Goal: Browse casually

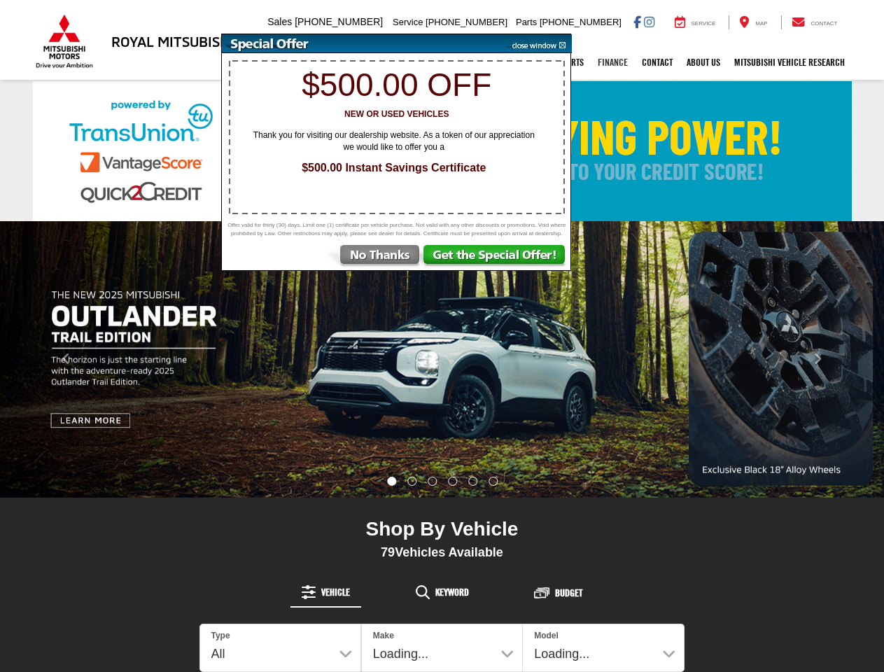
click at [610, 64] on link "Finance" at bounding box center [613, 62] width 44 height 35
click at [701, 64] on link "About Us" at bounding box center [704, 62] width 48 height 35
click at [789, 64] on link "Mitsubishi Vehicle Research" at bounding box center [790, 62] width 125 height 35
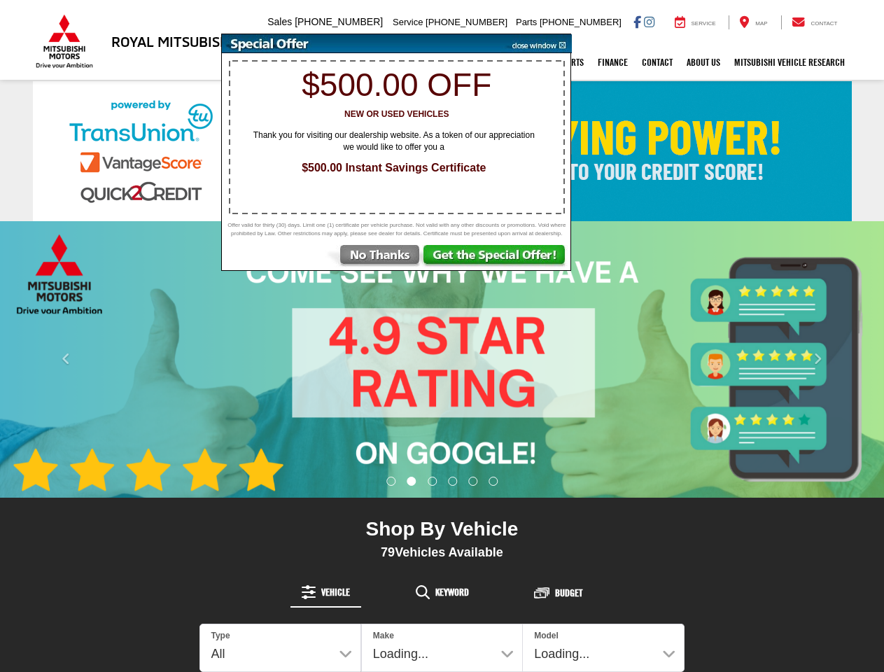
click at [442, 359] on img "carousel slide number 1 of 6" at bounding box center [442, 359] width 884 height 277
click at [66, 359] on icon "Click to view previous picture." at bounding box center [66, 359] width 9 height 14
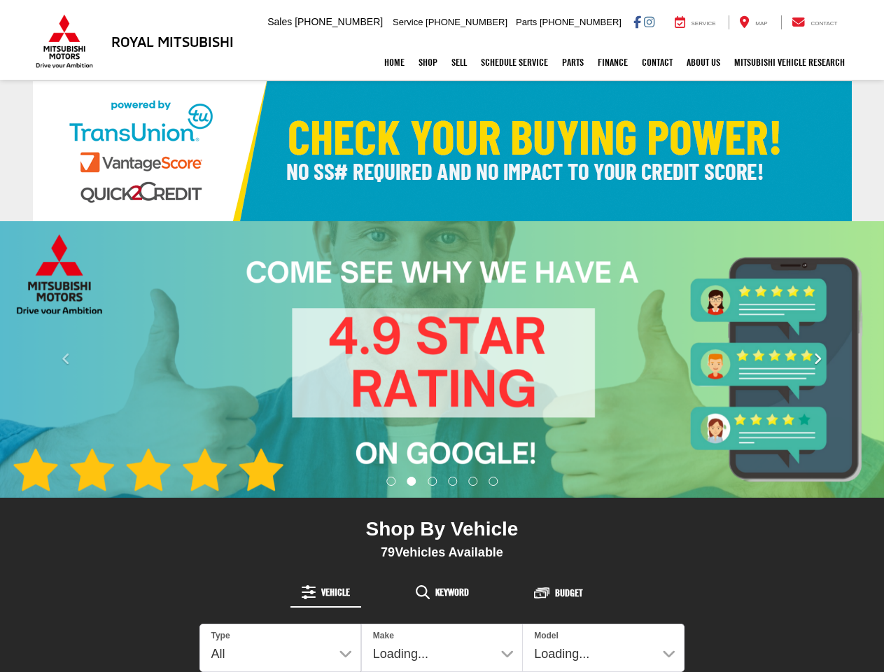
click at [818, 359] on icon "Click to view next picture." at bounding box center [818, 359] width 9 height 14
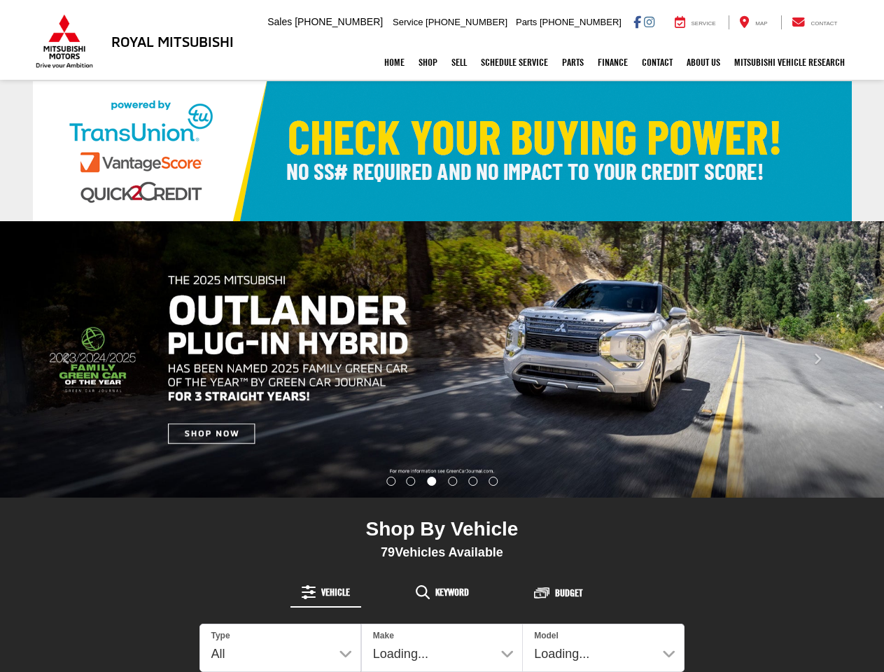
click at [391, 482] on li "Go to slide number 1." at bounding box center [391, 481] width 9 height 9
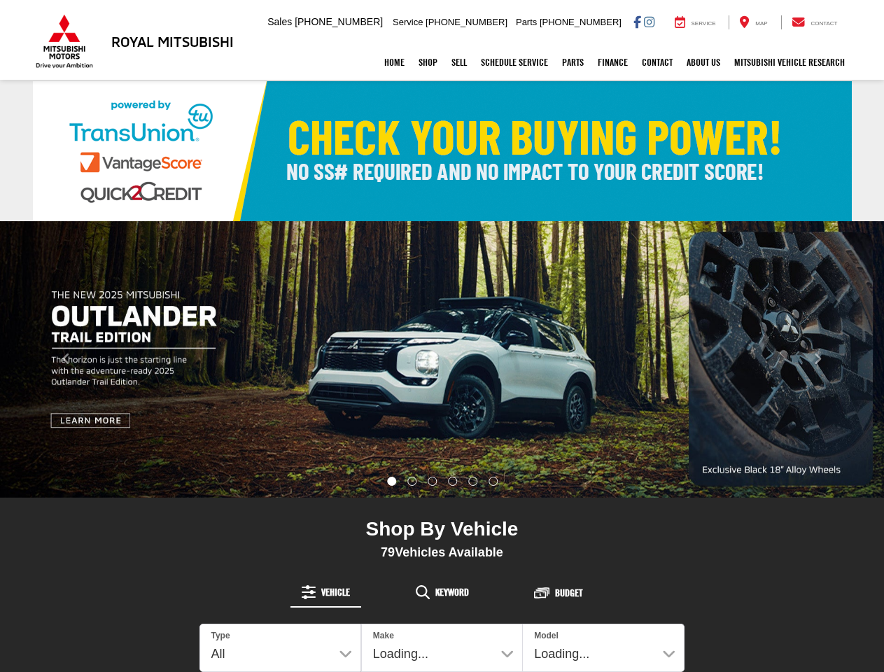
click at [412, 482] on img "carousel slide number 3 of 6" at bounding box center [442, 359] width 884 height 277
click at [433, 482] on img "carousel slide number 3 of 6" at bounding box center [442, 359] width 884 height 277
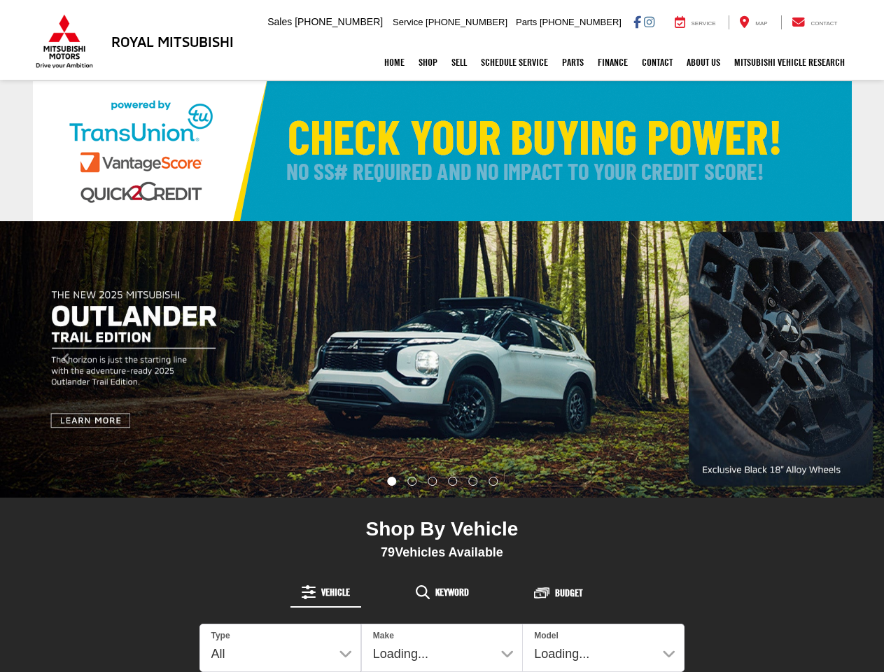
click at [452, 482] on li "Go to slide number 4." at bounding box center [452, 481] width 9 height 9
